Goal: Find specific page/section: Find specific page/section

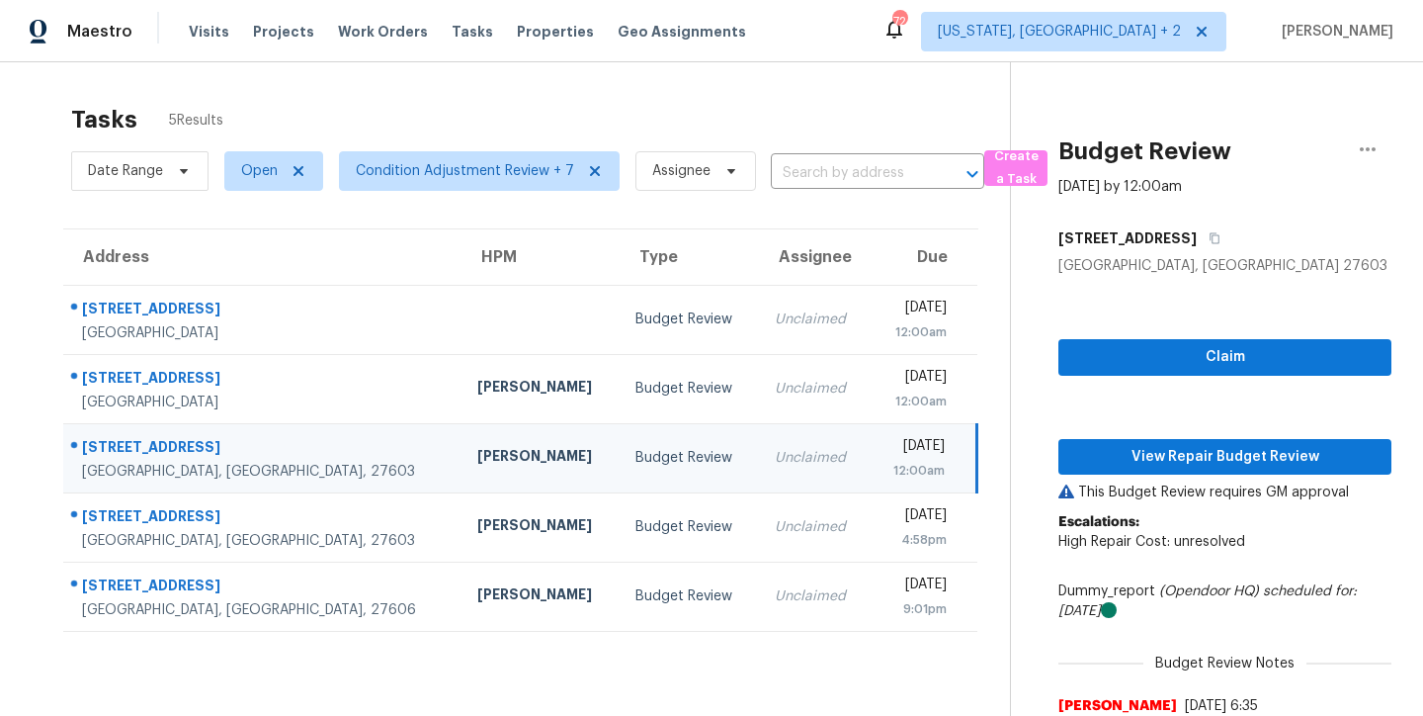
click at [682, 75] on div "Tasks 5 Results Date Range Open Condition Adjustment Review + 7 Assignee ​ Crea…" at bounding box center [711, 502] width 1423 height 881
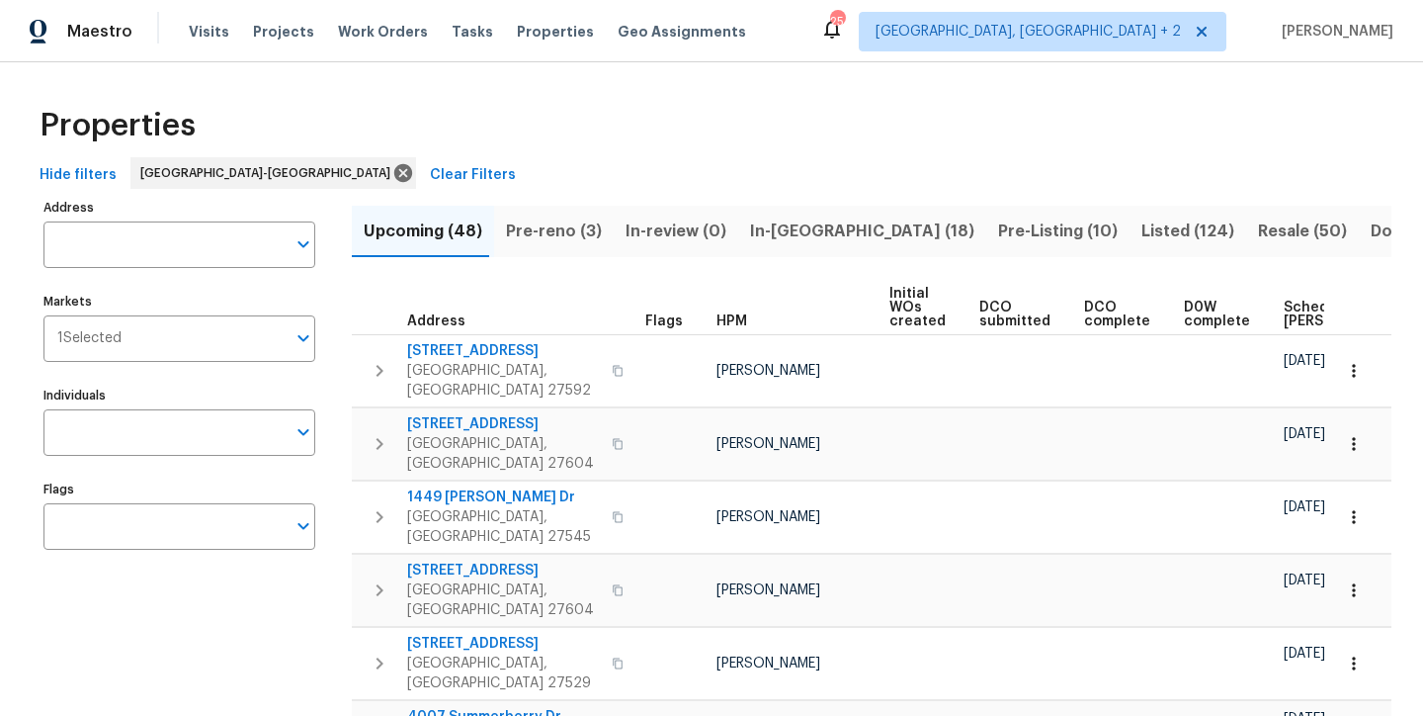
click at [571, 140] on div "Properties" at bounding box center [712, 125] width 1360 height 63
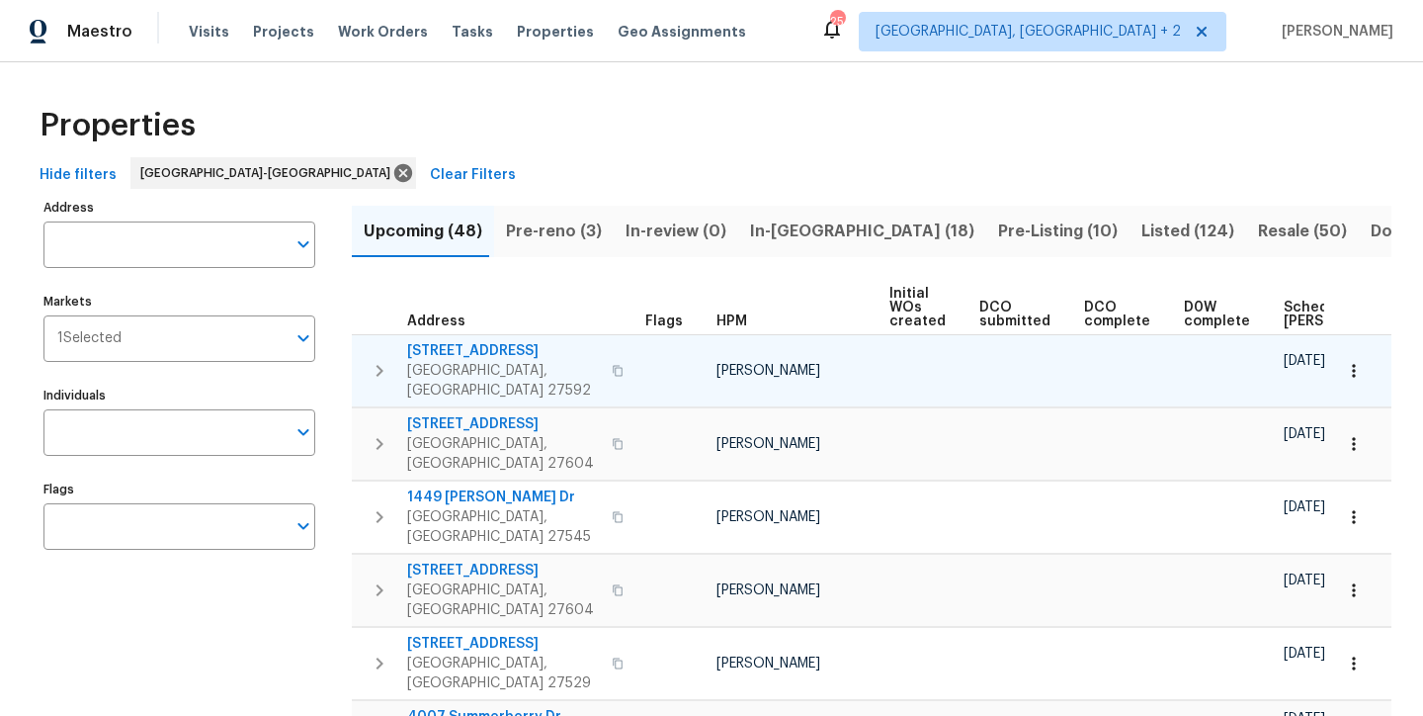
scroll to position [32, 0]
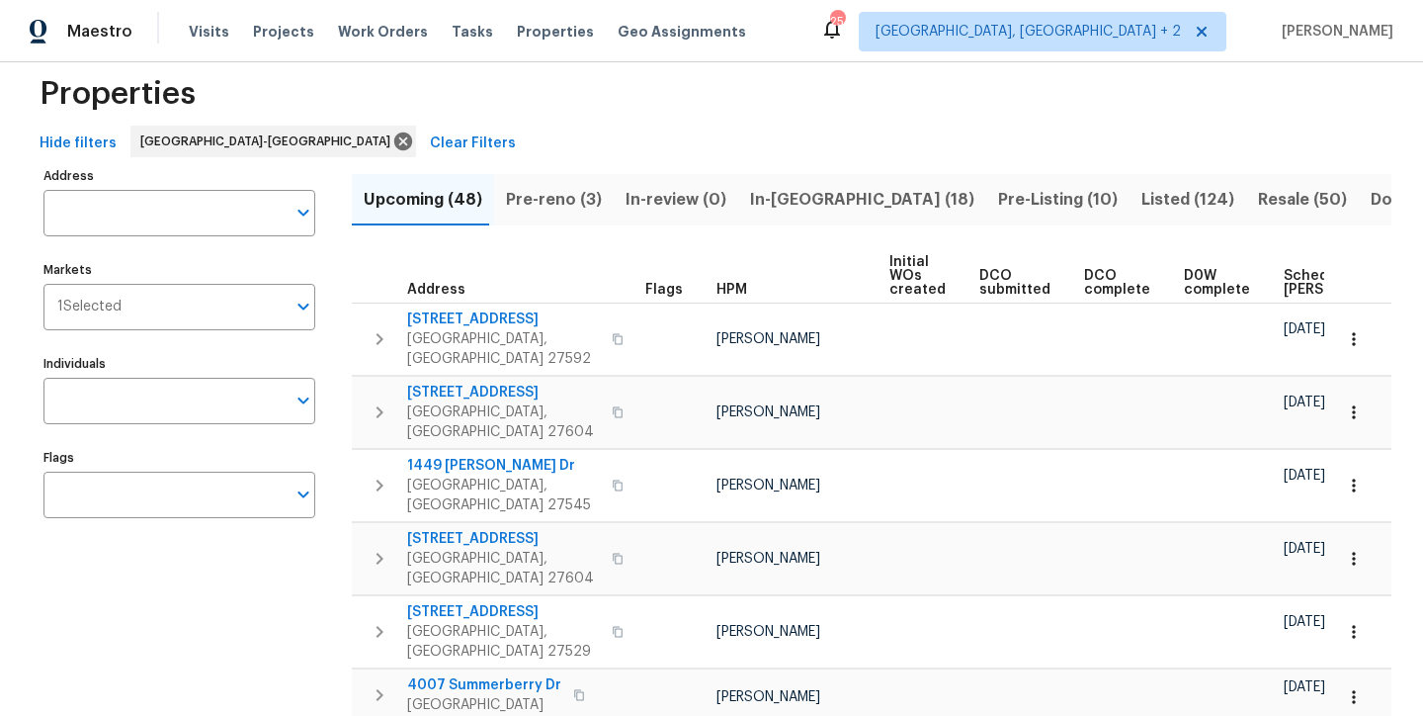
click at [998, 188] on span "Pre-Listing (10)" at bounding box center [1058, 200] width 120 height 28
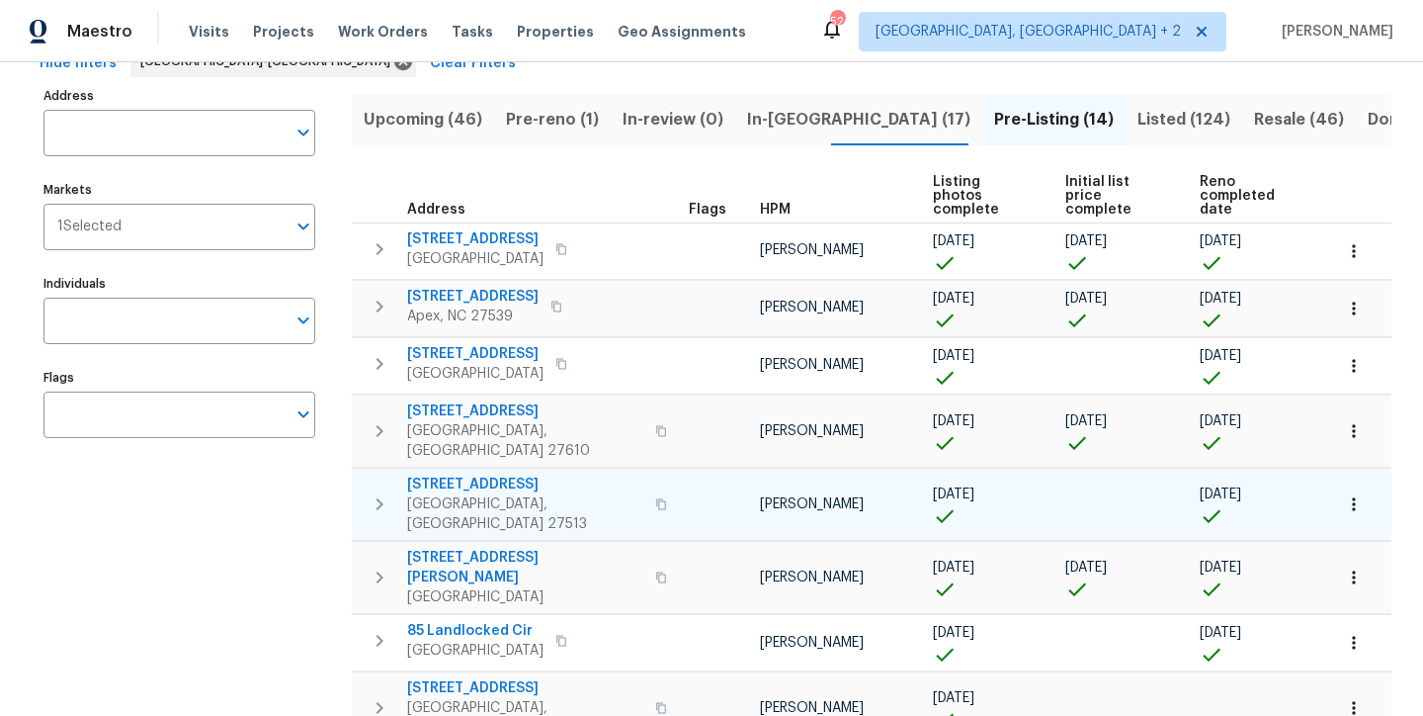
scroll to position [454, 0]
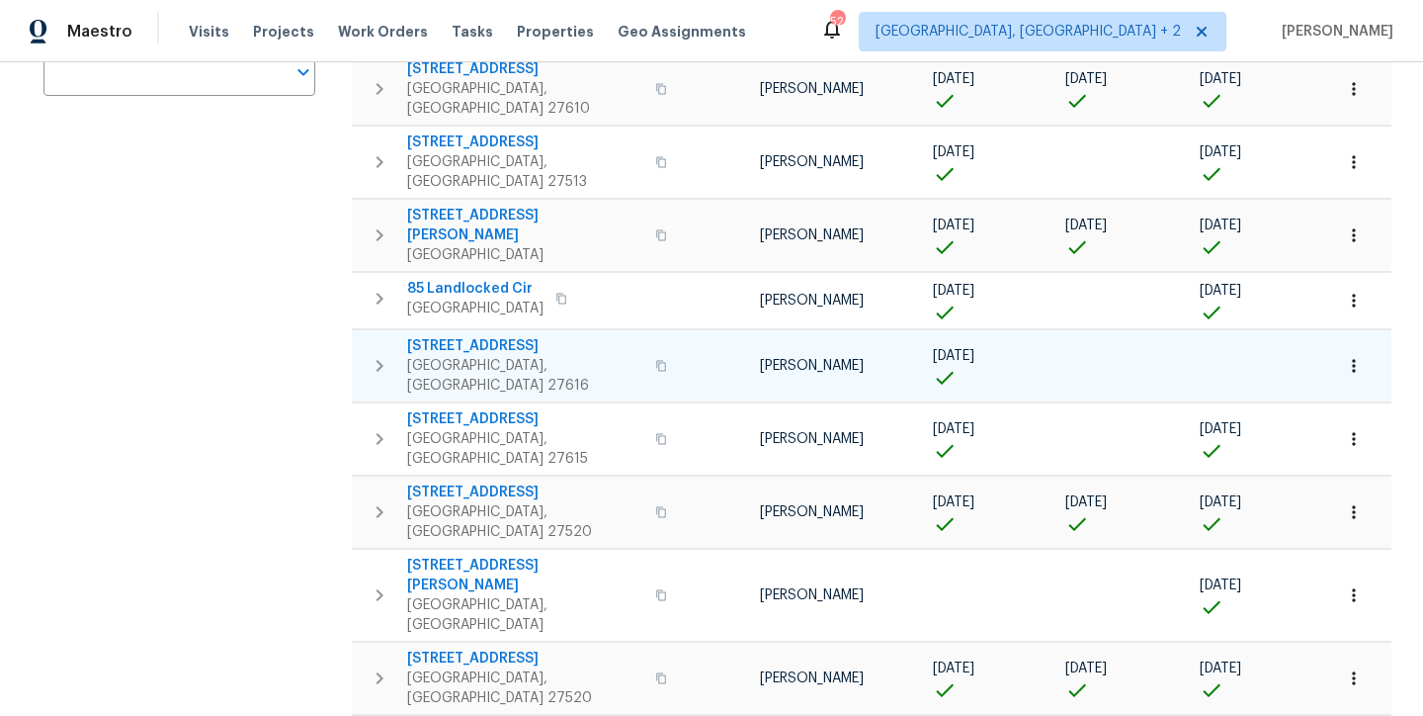
click at [378, 354] on icon "button" at bounding box center [380, 366] width 24 height 24
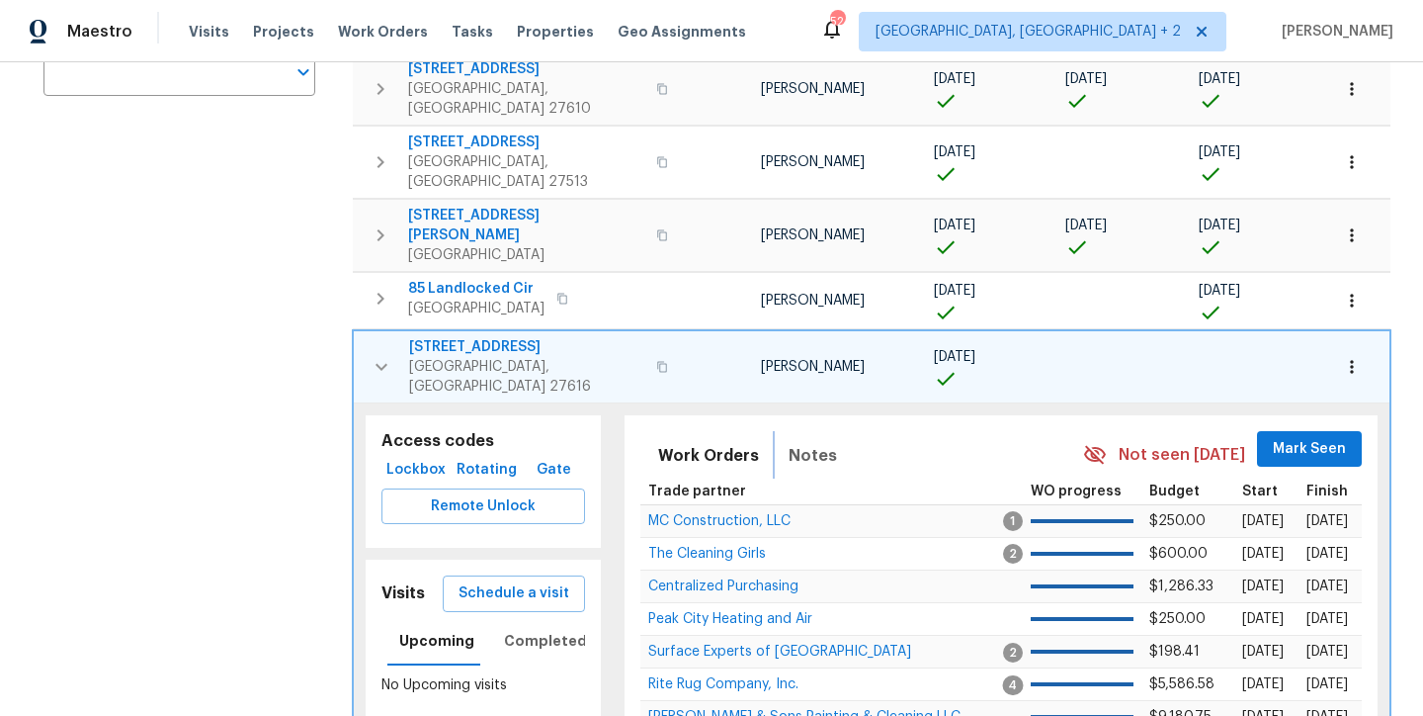
click at [817, 442] on span "Notes" at bounding box center [813, 456] width 48 height 28
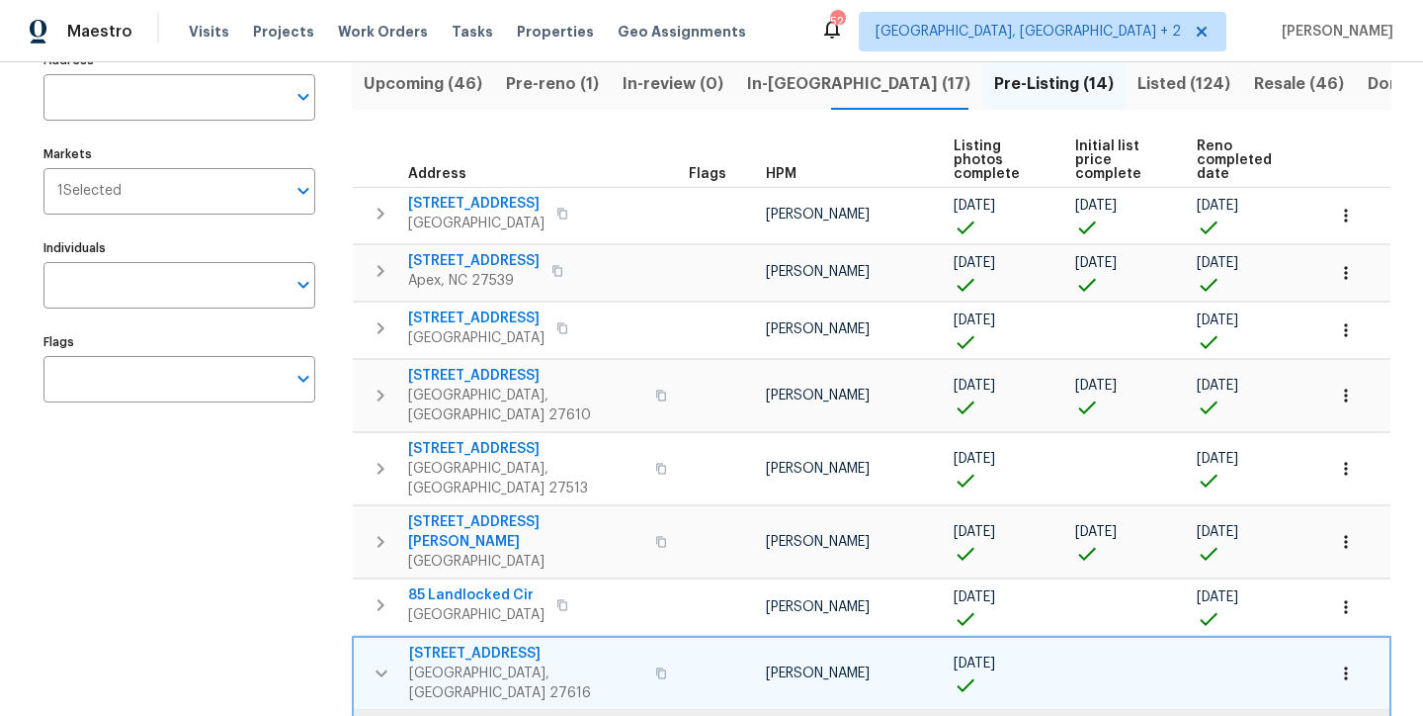
scroll to position [0, 0]
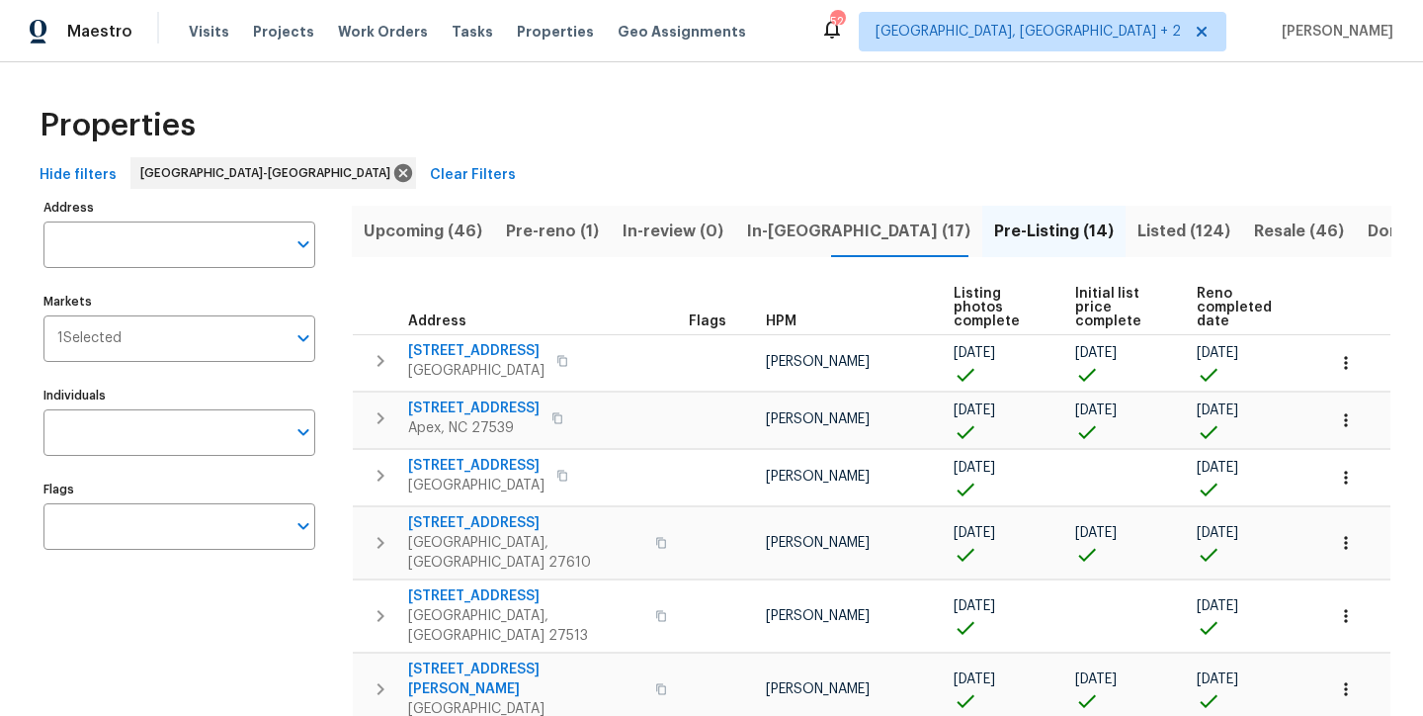
click at [790, 235] on span "In-reno (17)" at bounding box center [858, 231] width 223 height 28
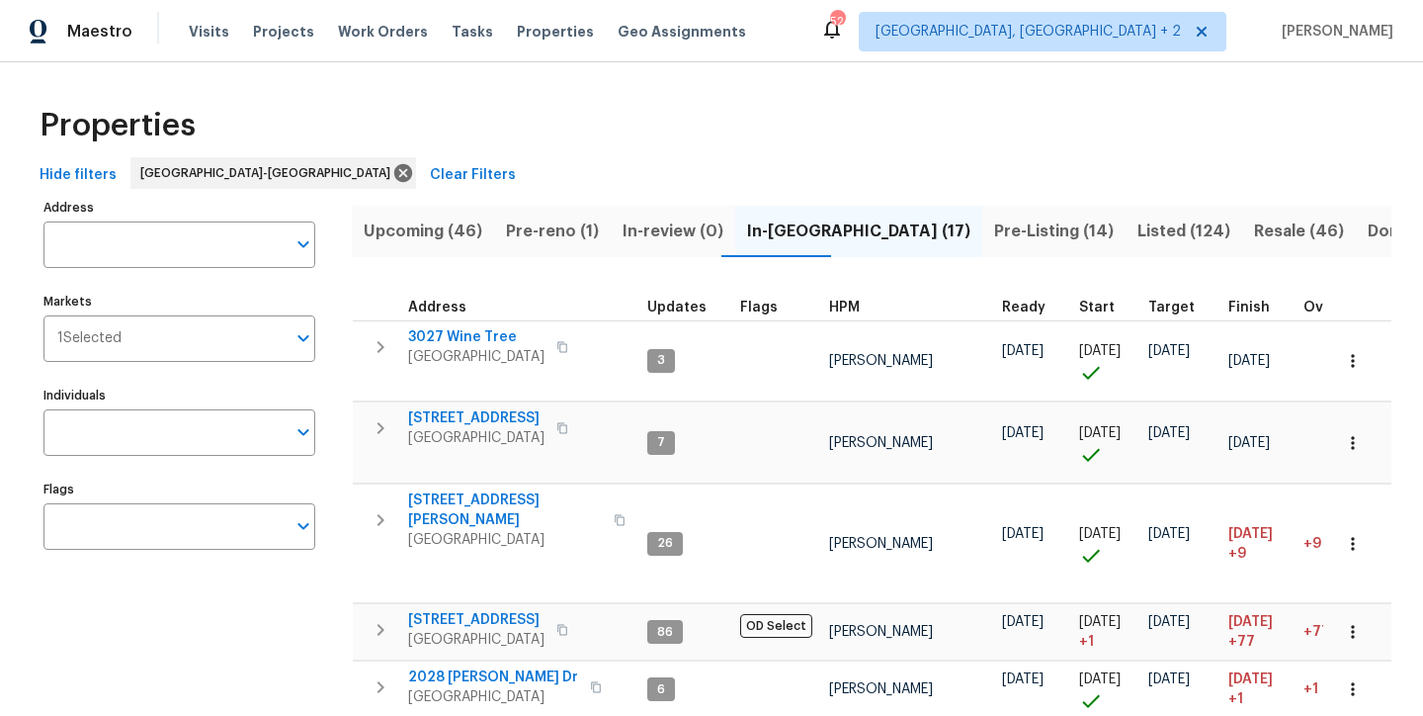
drag, startPoint x: 849, startPoint y: 308, endPoint x: 850, endPoint y: 321, distance: 12.9
click at [849, 308] on span "HPM" at bounding box center [844, 308] width 31 height 14
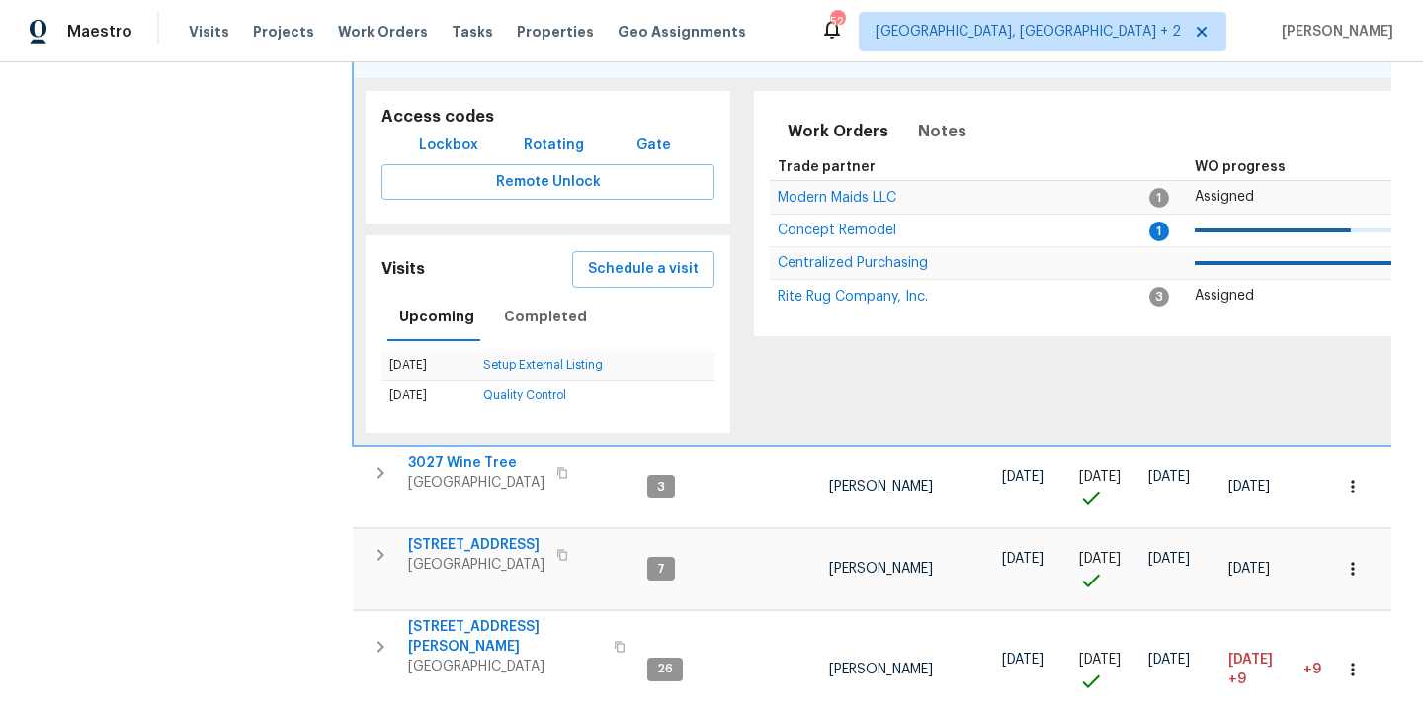
scroll to position [616, 0]
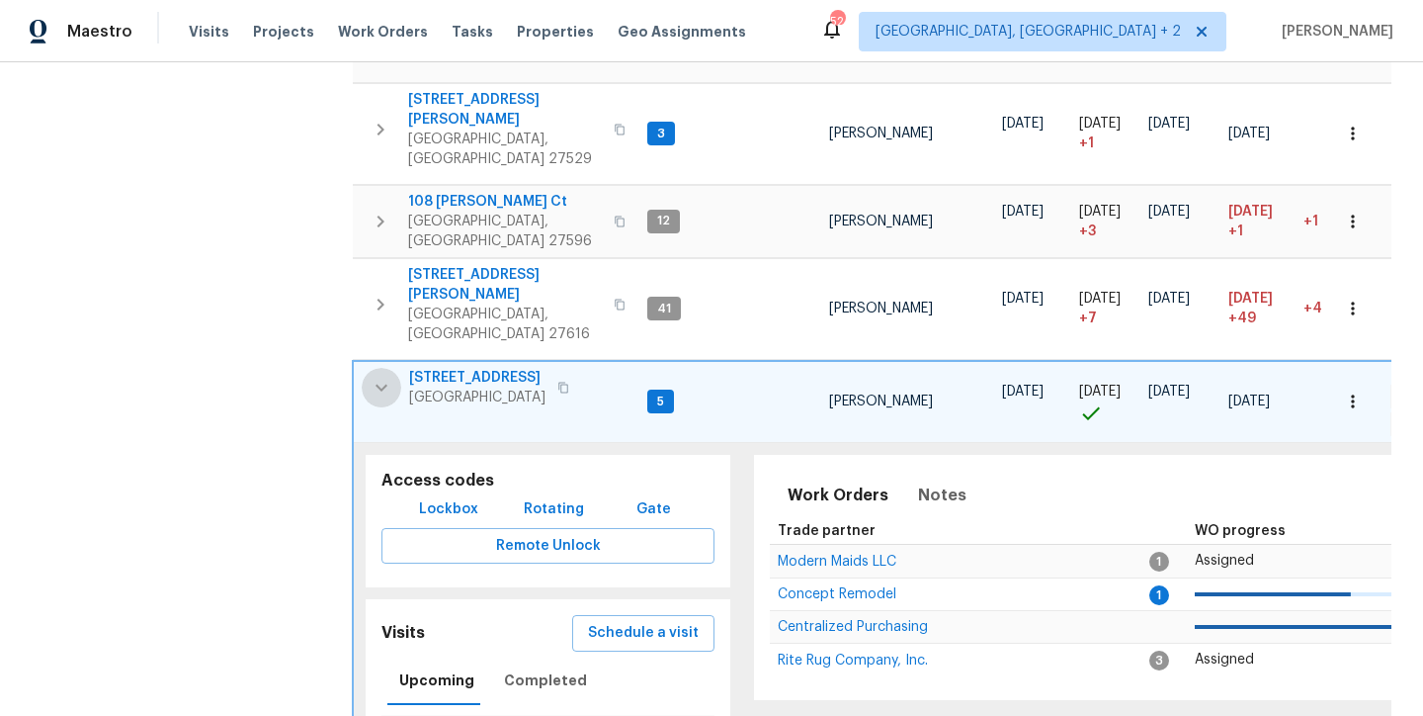
click at [378, 376] on icon "button" at bounding box center [382, 388] width 24 height 24
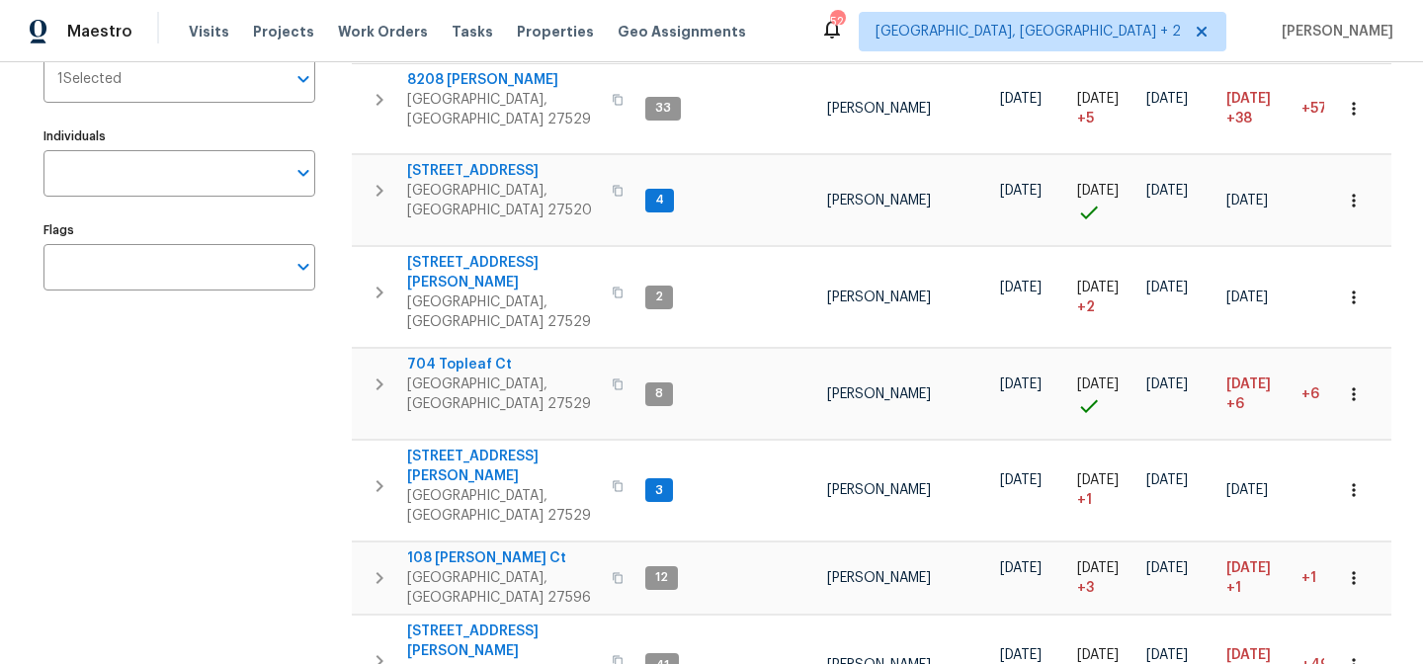
scroll to position [0, 0]
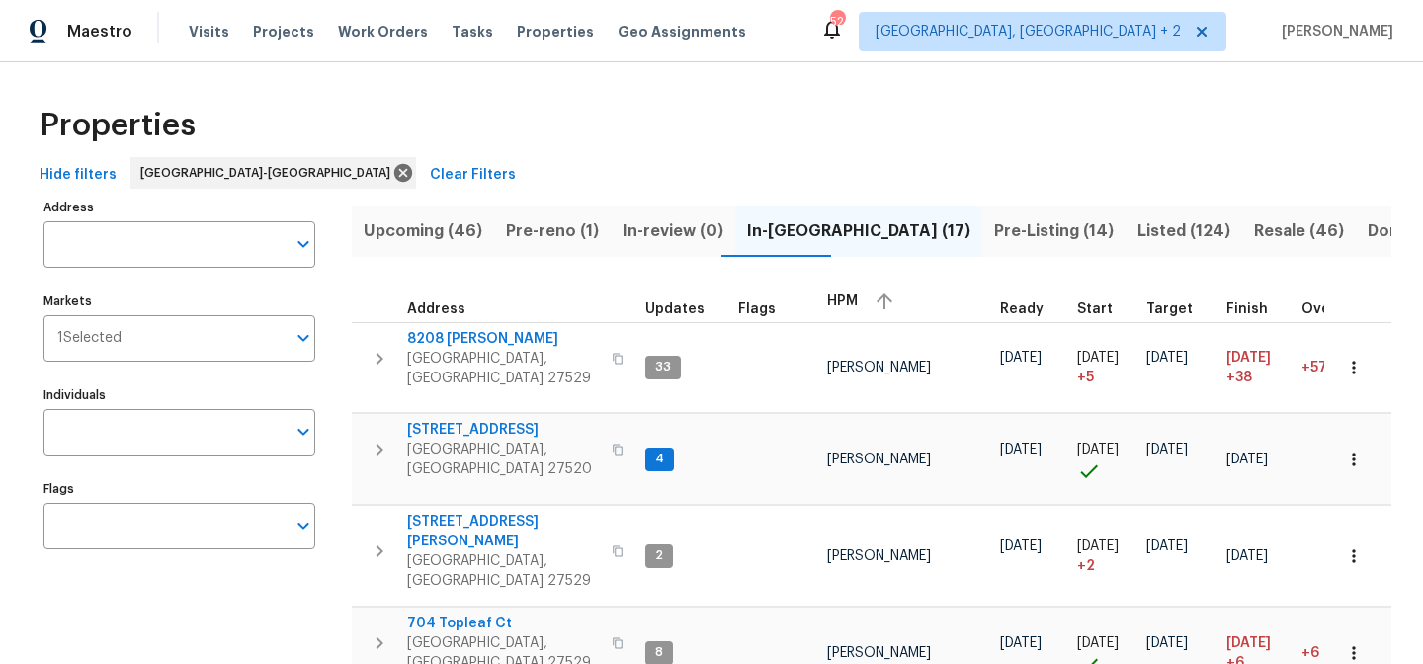
click at [589, 121] on div "Properties" at bounding box center [712, 125] width 1360 height 63
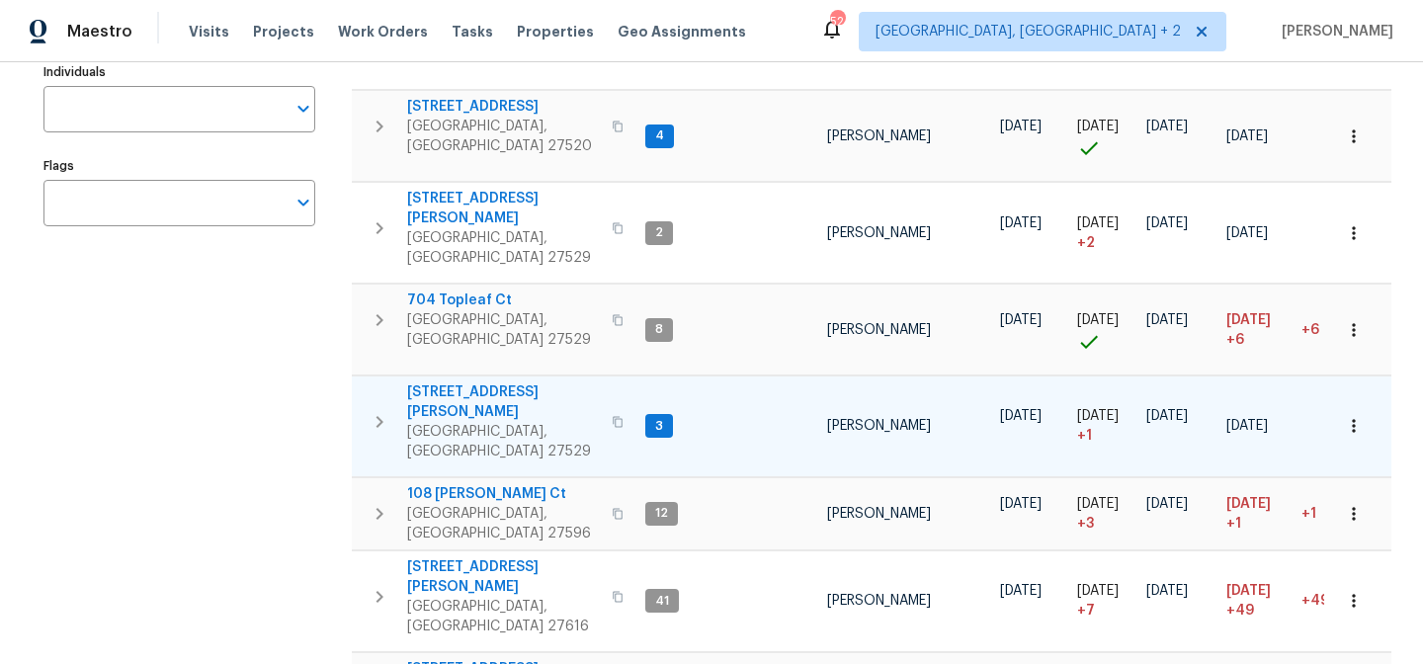
scroll to position [484, 0]
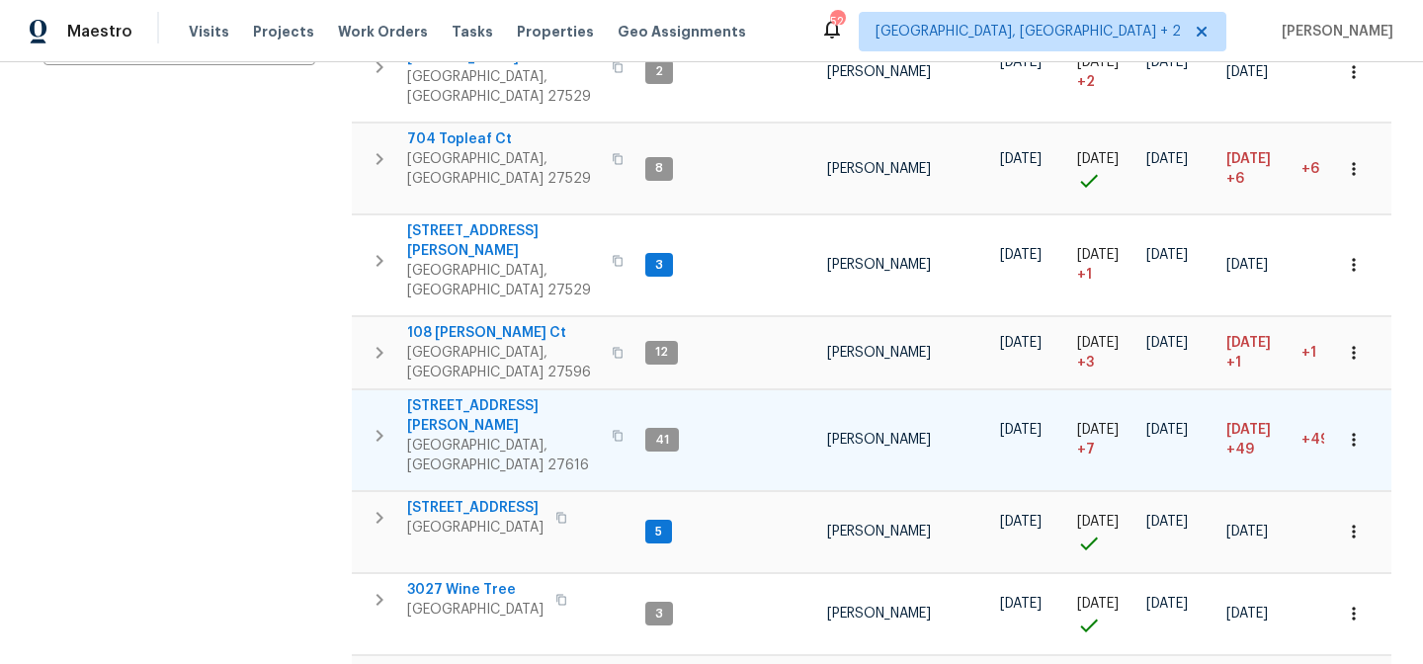
click at [383, 424] on icon "button" at bounding box center [380, 436] width 24 height 24
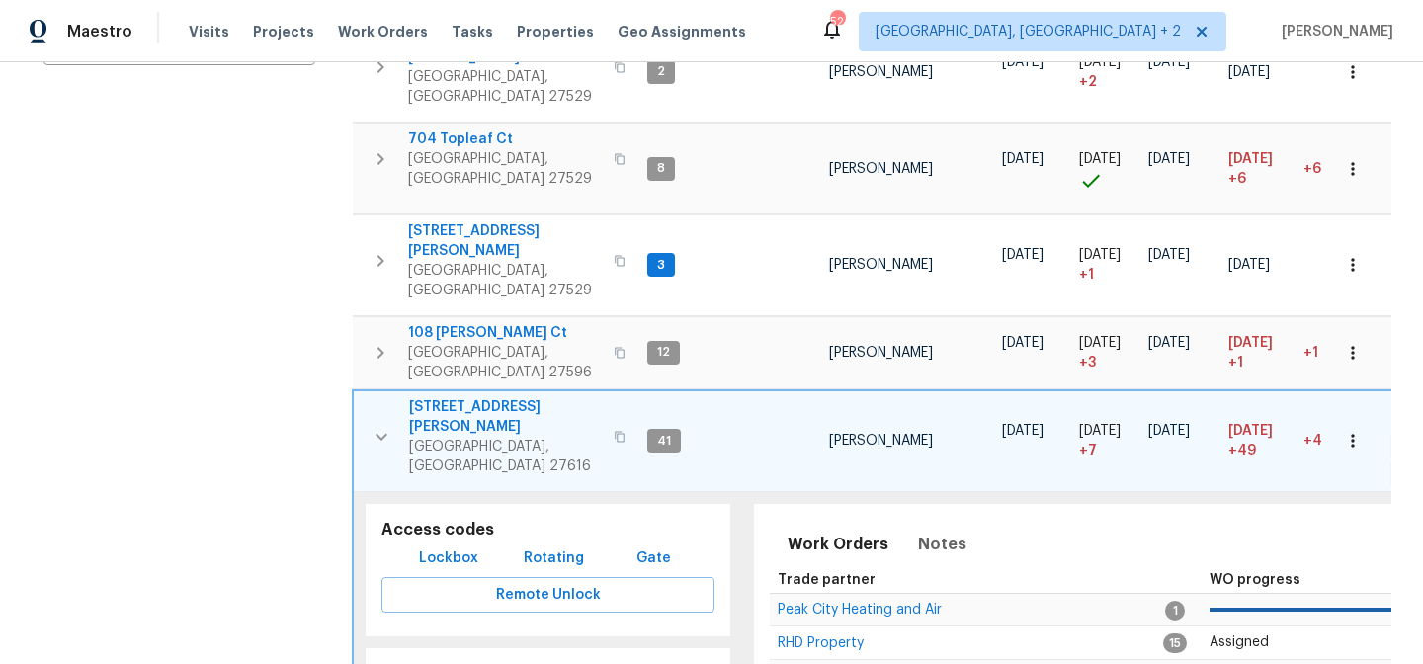
click at [512, 397] on span "5163 Sandy Banks Rd" at bounding box center [505, 417] width 193 height 40
click at [1343, 431] on icon "button" at bounding box center [1353, 441] width 20 height 20
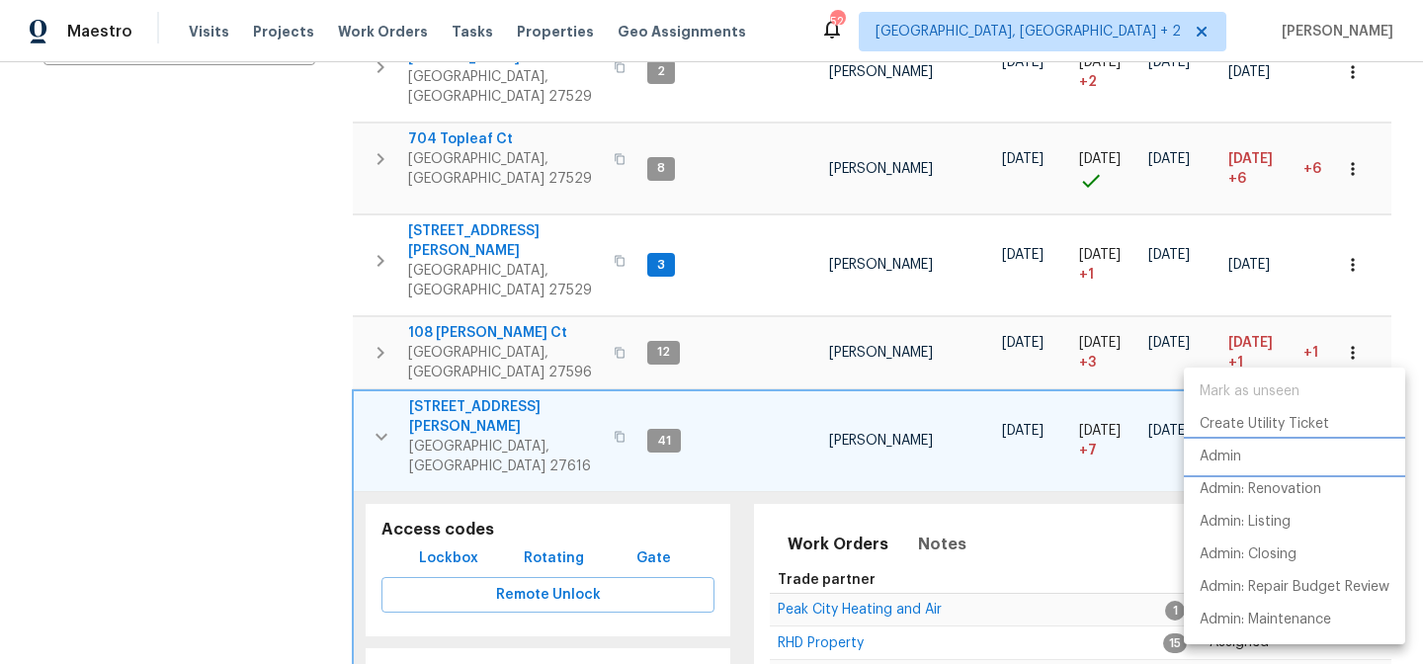
click at [1233, 463] on p "Admin" at bounding box center [1221, 457] width 42 height 21
